Goal: Task Accomplishment & Management: Manage account settings

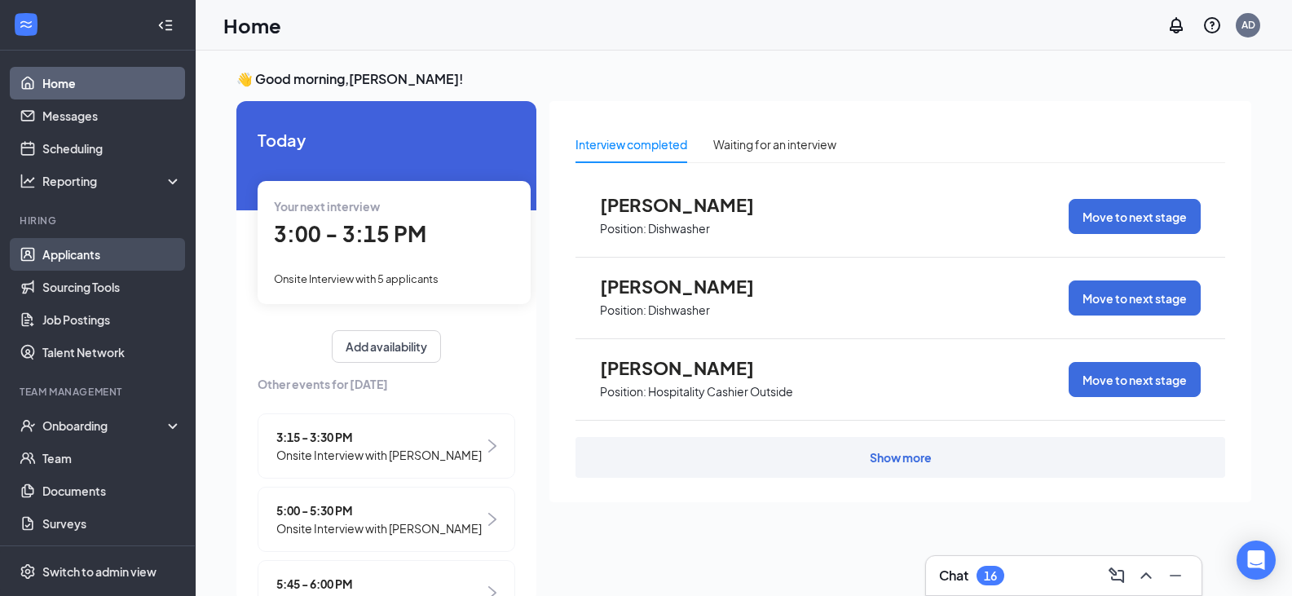
click at [80, 247] on link "Applicants" at bounding box center [111, 254] width 139 height 33
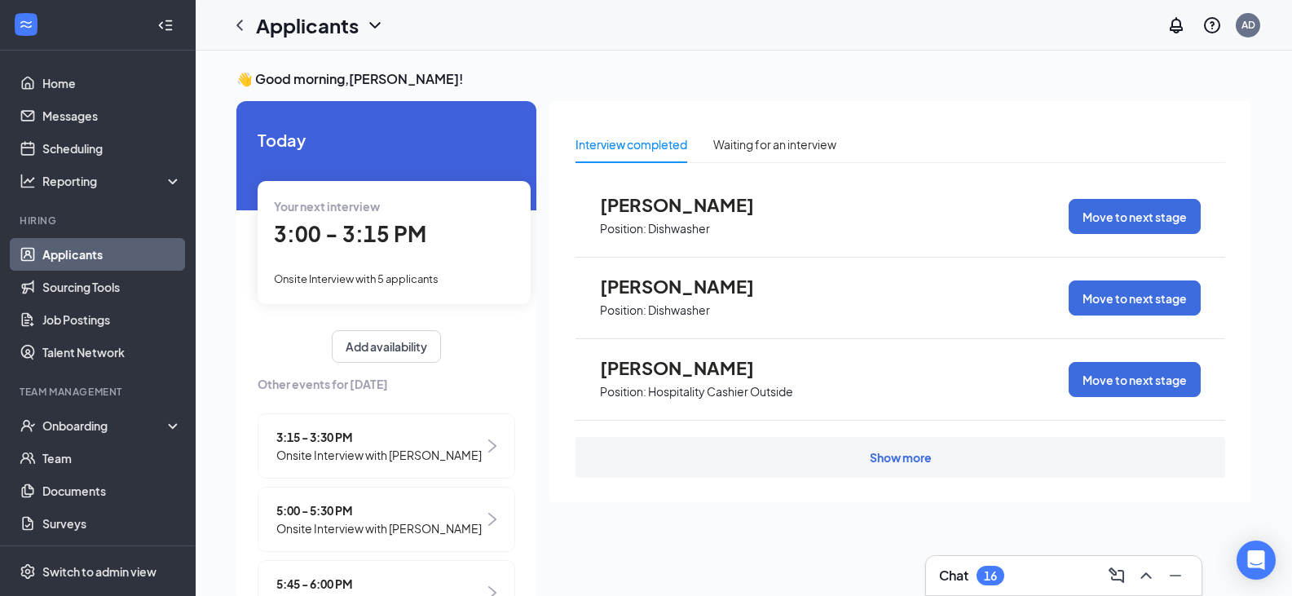
click at [101, 252] on link "Applicants" at bounding box center [111, 254] width 139 height 33
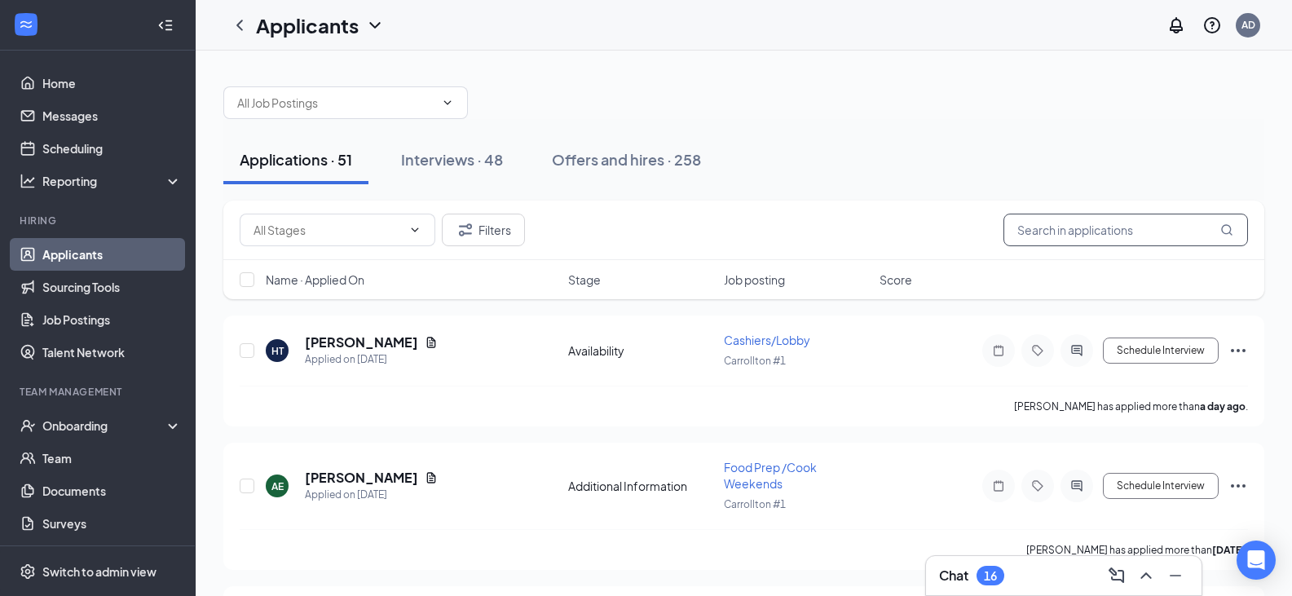
click at [1118, 232] on input "text" at bounding box center [1126, 230] width 245 height 33
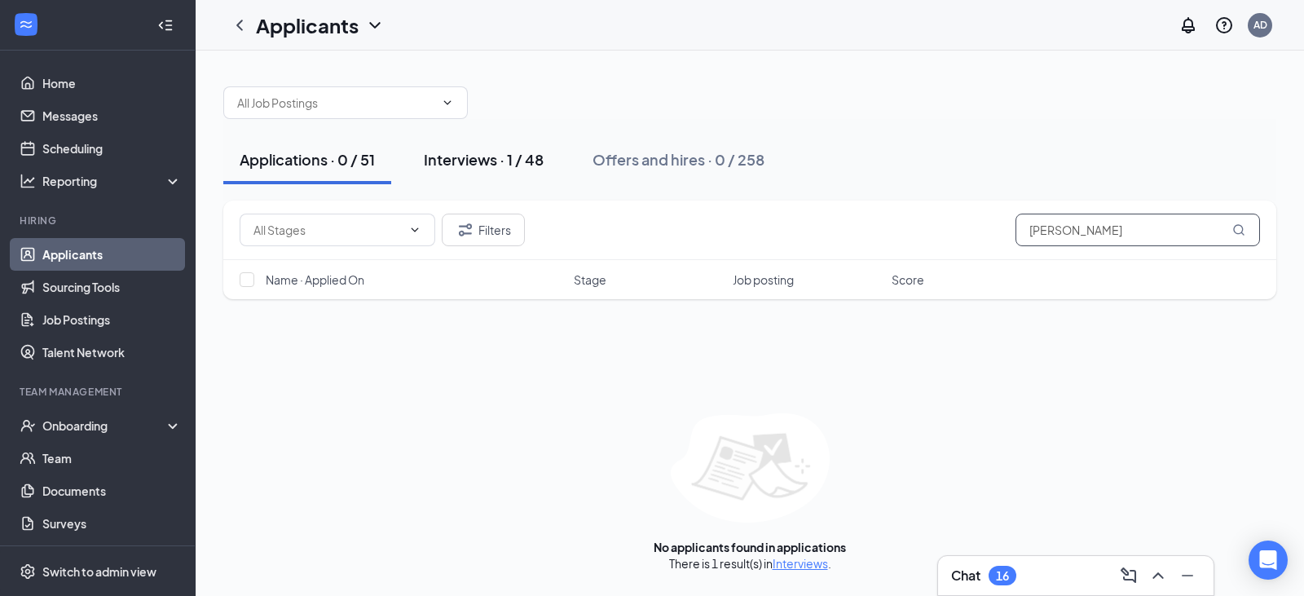
type input "aaron"
click at [478, 161] on div "Interviews · 1 / 48" at bounding box center [484, 159] width 120 height 20
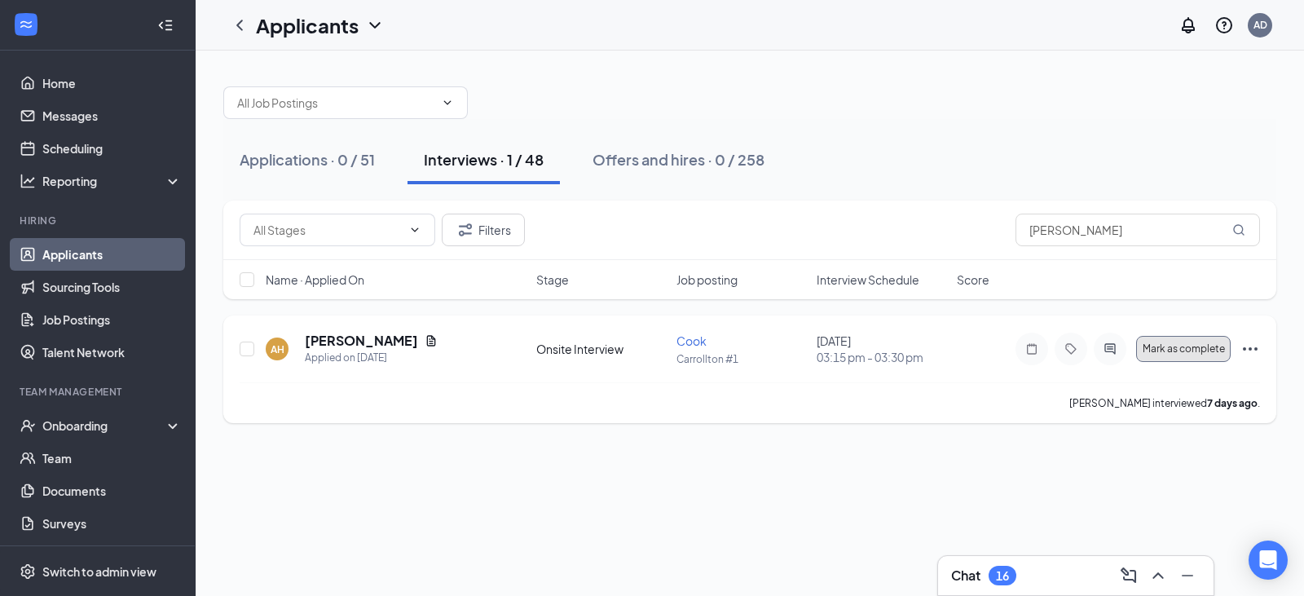
click at [1174, 343] on span "Mark as complete" at bounding box center [1184, 348] width 82 height 11
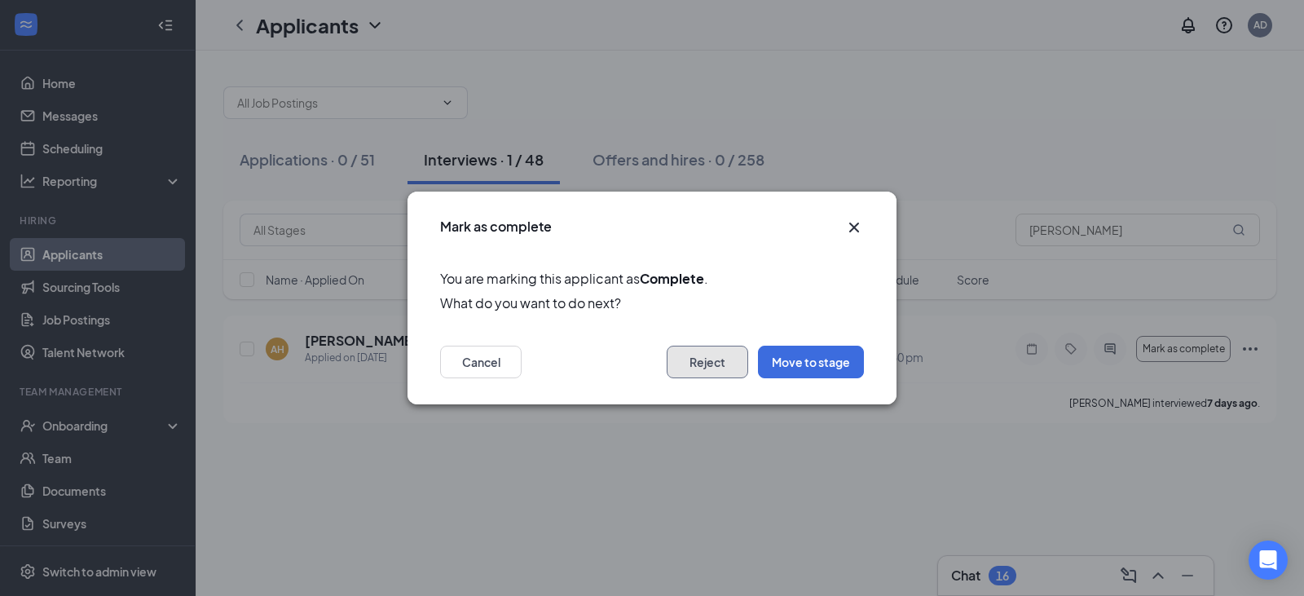
click at [724, 362] on button "Reject" at bounding box center [708, 362] width 82 height 33
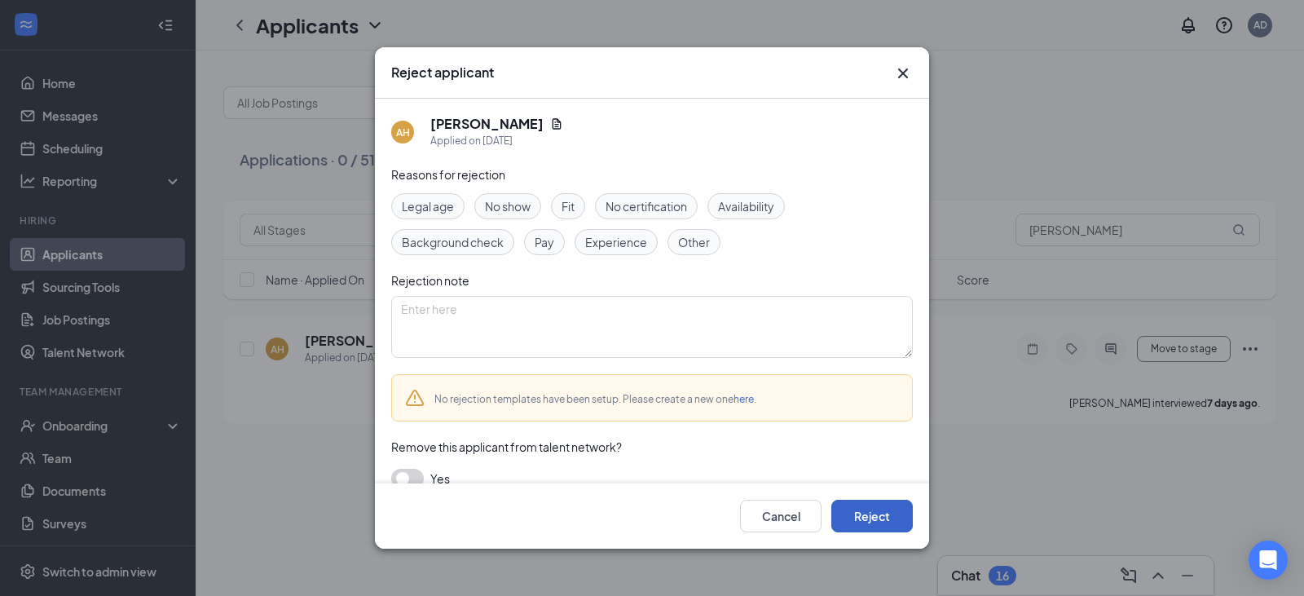
click at [877, 514] on button "Reject" at bounding box center [873, 516] width 82 height 33
